Goal: Task Accomplishment & Management: Manage account settings

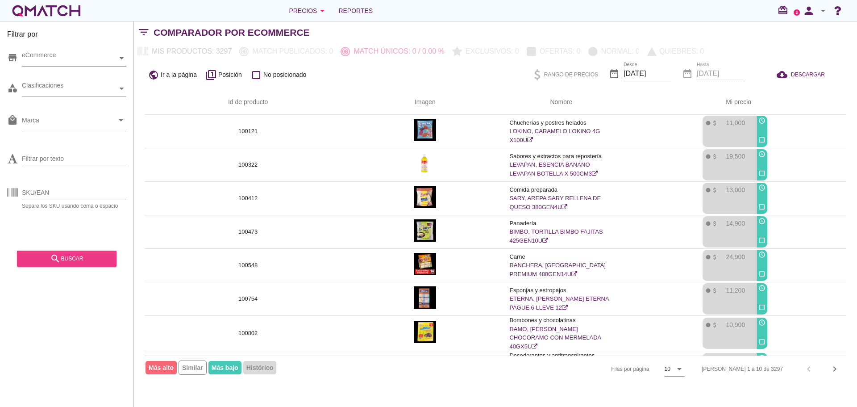
click at [85, 263] on div "search buscar" at bounding box center [66, 258] width 85 height 11
click at [486, 69] on div "public Ir a la página filter_1 Posición check_box_outline_blank No posicionado …" at bounding box center [495, 74] width 723 height 30
click at [71, 259] on div "search buscar" at bounding box center [66, 258] width 85 height 11
click at [821, 17] on div "person arrow_drop_down" at bounding box center [814, 11] width 29 height 18
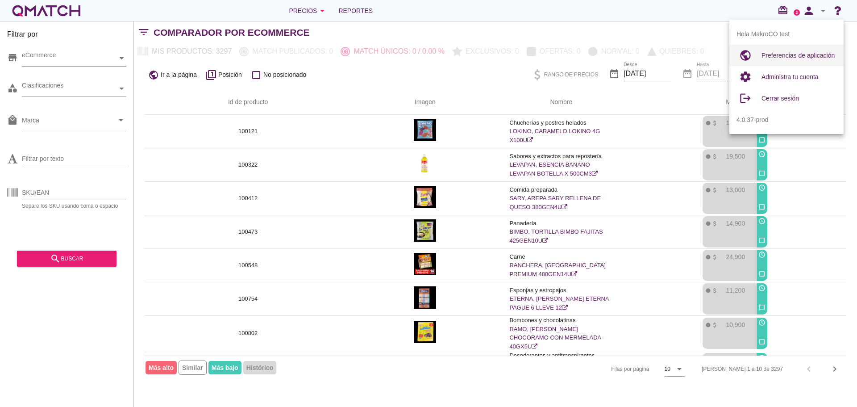
click at [779, 55] on span "Preferencias de aplicación" at bounding box center [798, 55] width 73 height 7
radio input "true"
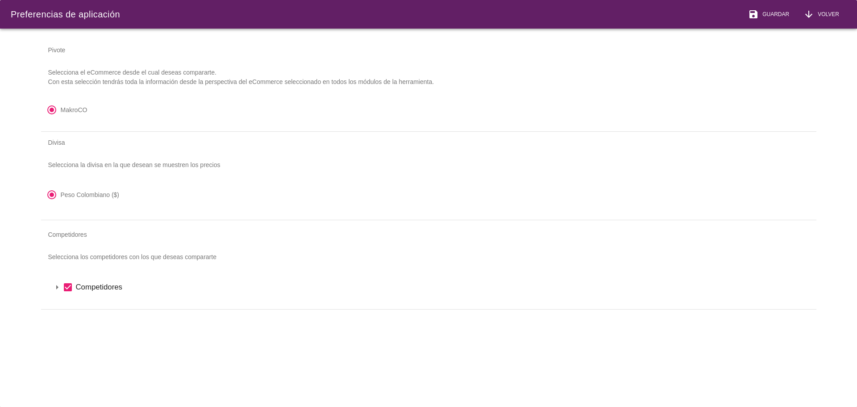
click at [59, 284] on icon "arrow_drop_down" at bounding box center [57, 287] width 11 height 11
click at [67, 306] on icon "arrow_drop_down" at bounding box center [68, 302] width 11 height 11
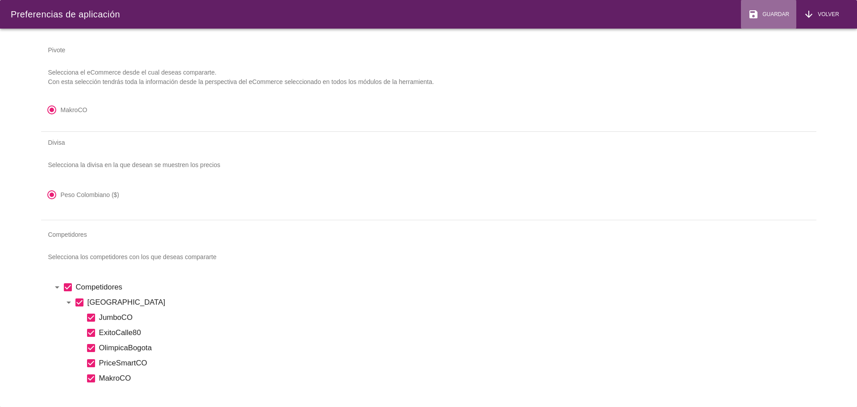
click at [772, 12] on span "Guardar" at bounding box center [774, 14] width 30 height 8
